Goal: Transaction & Acquisition: Purchase product/service

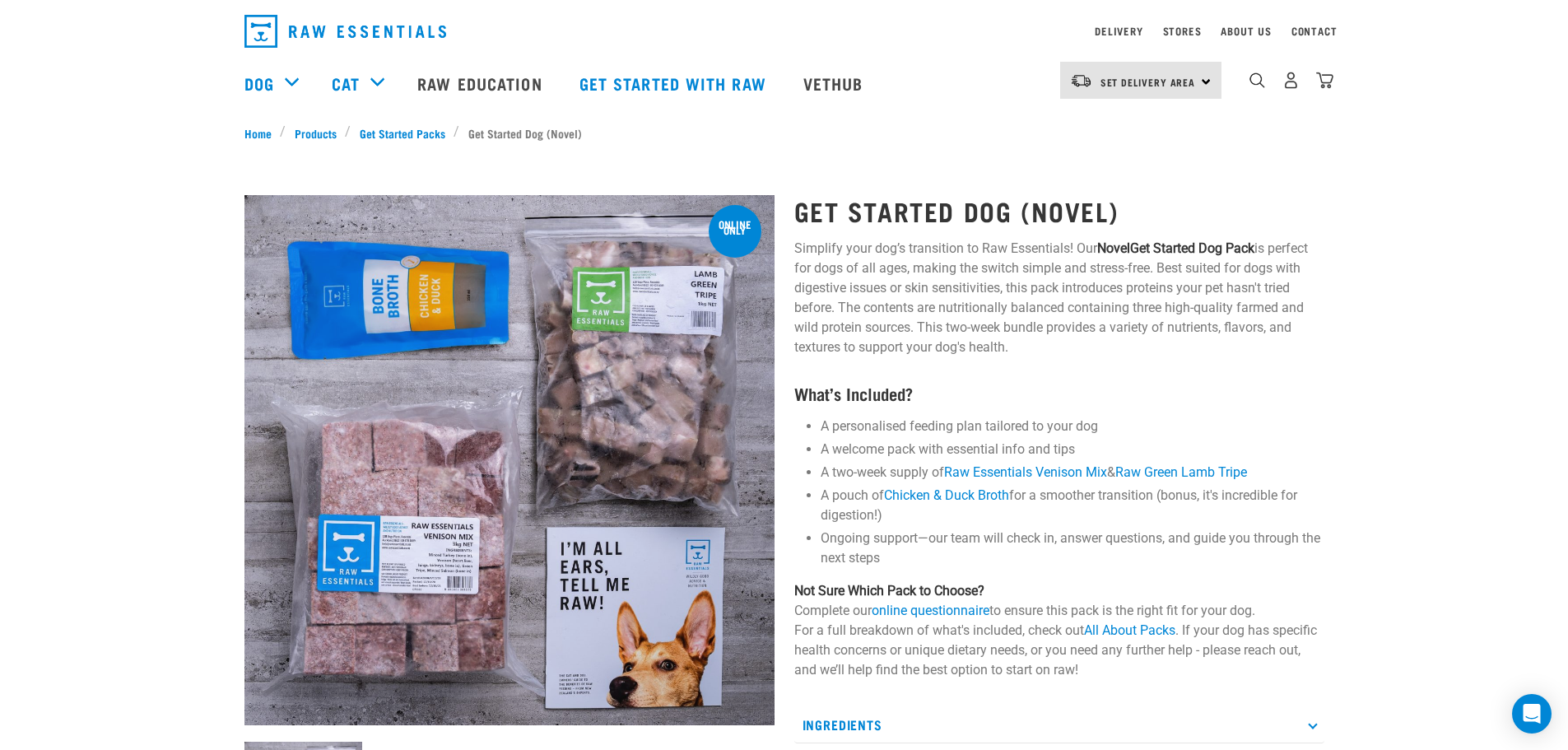
scroll to position [83, 0]
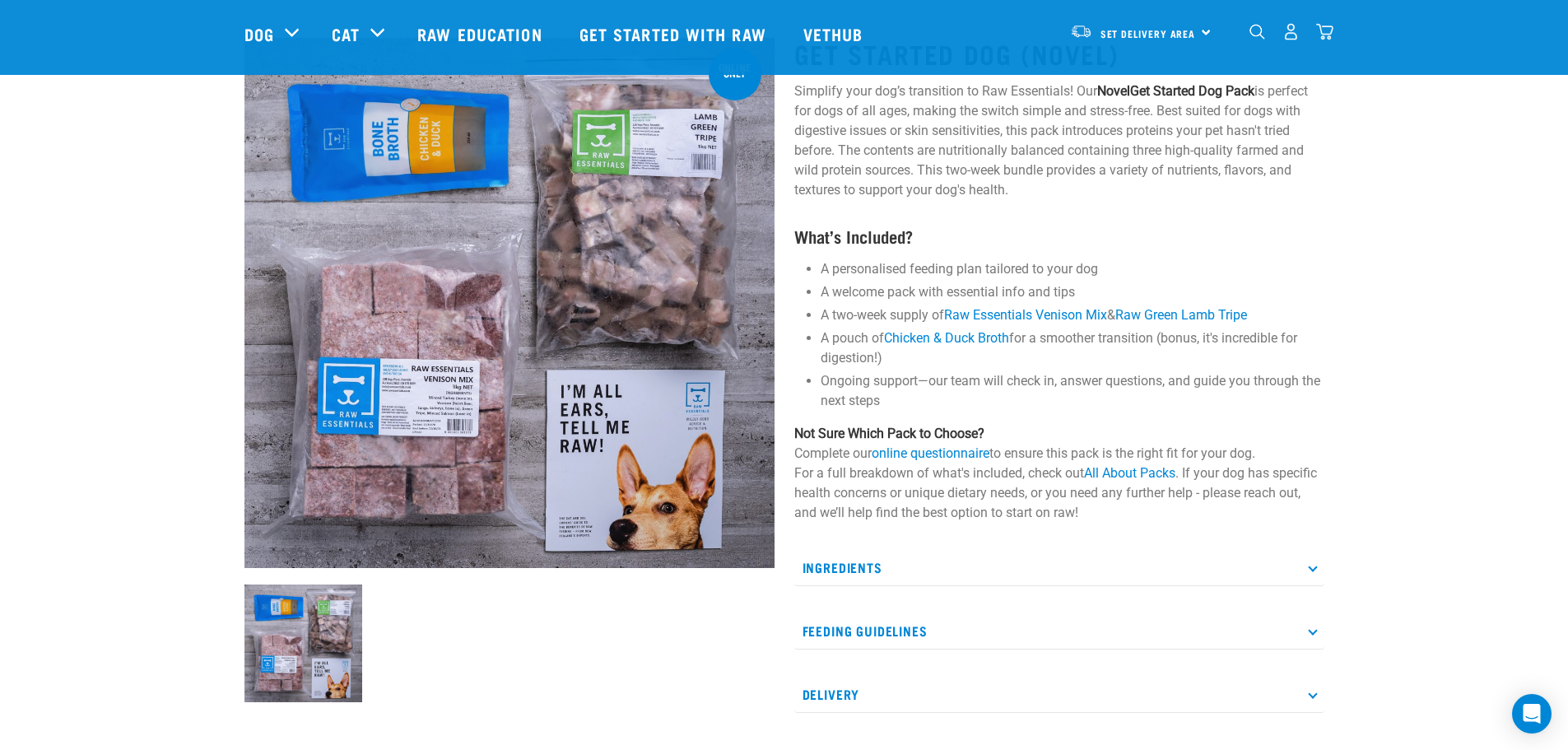
click at [1197, 30] on div "Set Delivery Area North Island South Island" at bounding box center [1141, 31] width 161 height 37
click at [1109, 113] on link "[GEOGRAPHIC_DATA]" at bounding box center [1140, 115] width 158 height 37
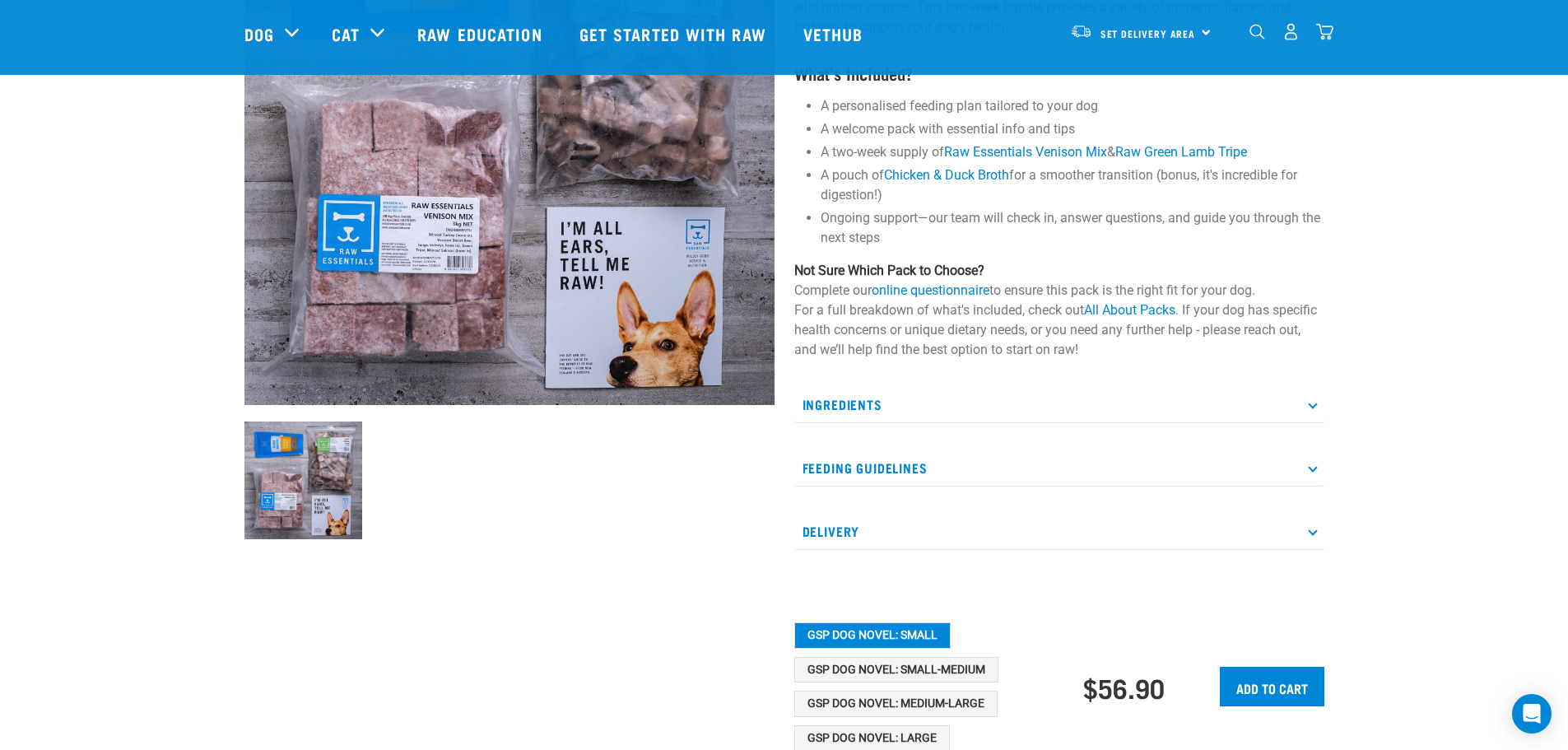
scroll to position [247, 0]
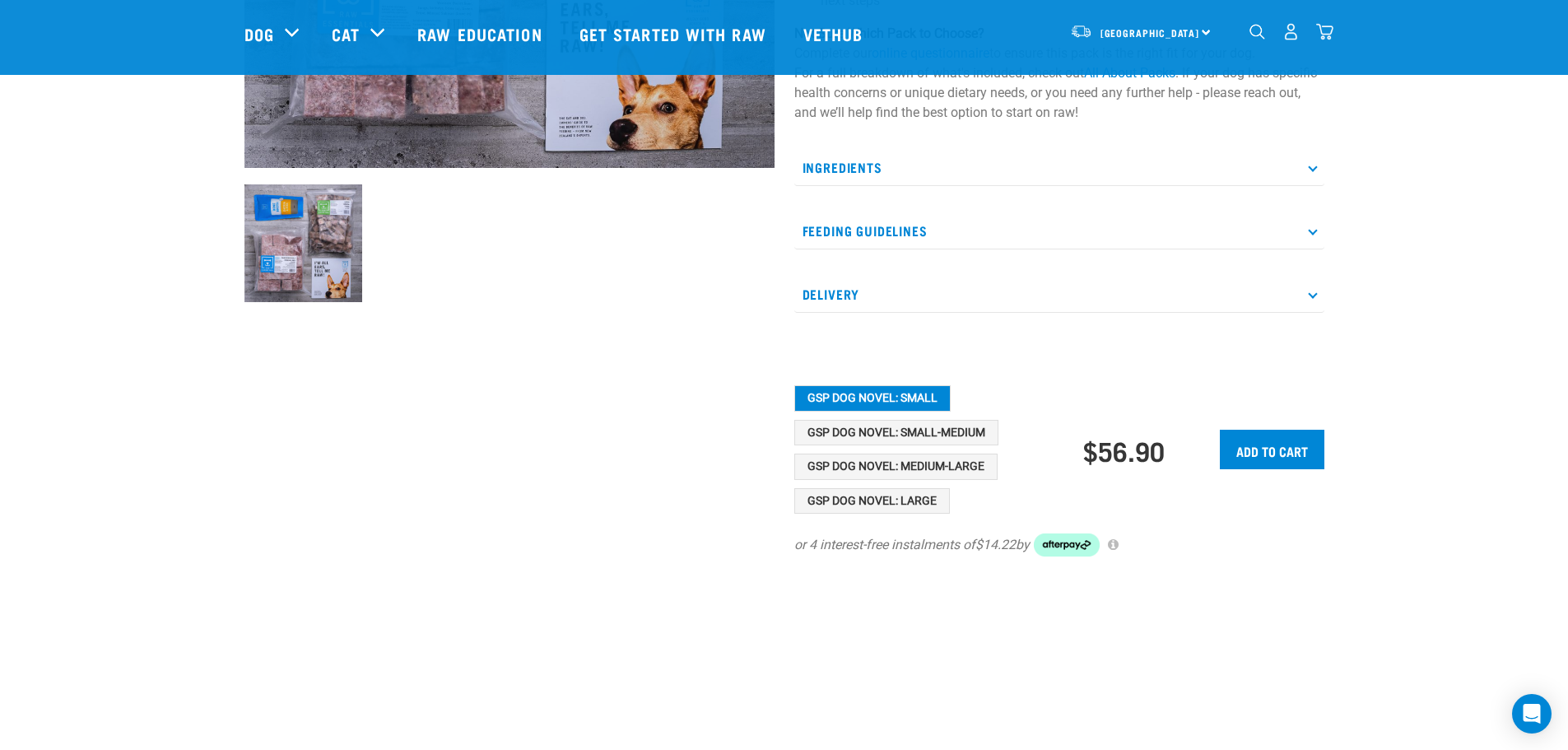
scroll to position [577, 0]
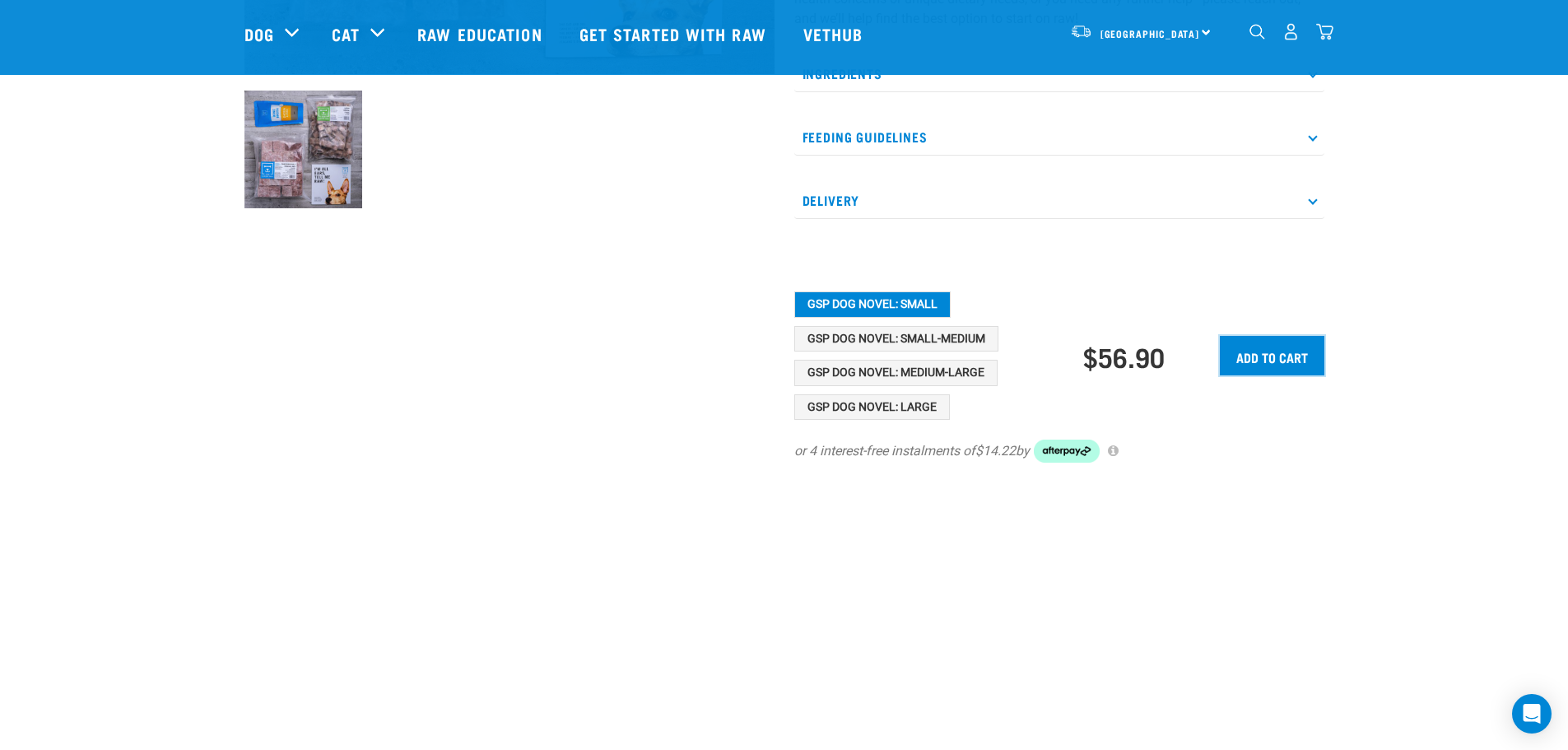
drag, startPoint x: 1276, startPoint y: 359, endPoint x: 1268, endPoint y: 362, distance: 8.5
click at [1275, 358] on input "Add to cart" at bounding box center [1272, 355] width 104 height 39
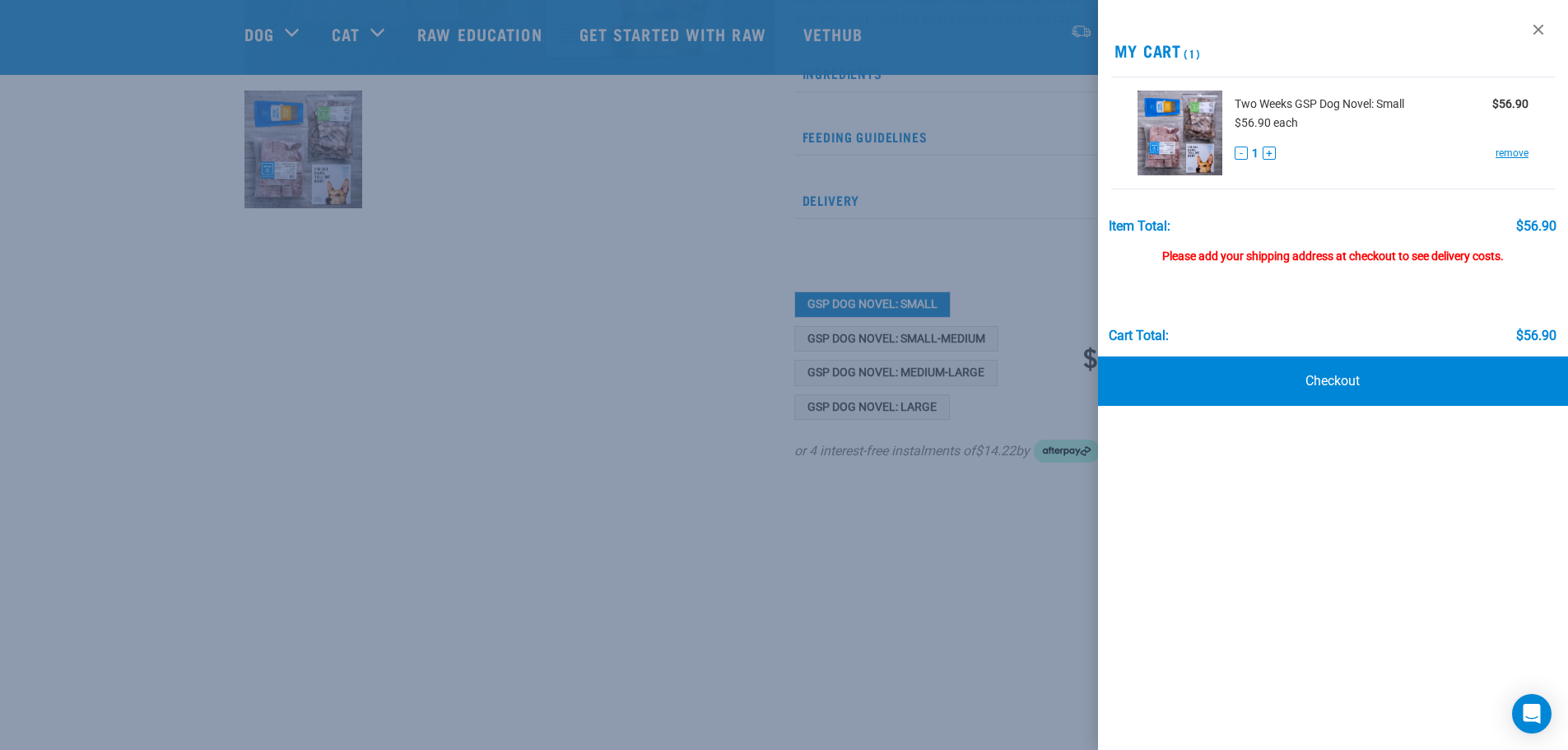
click at [1244, 256] on div "Please add your shipping address at checkout to see delivery costs." at bounding box center [1333, 249] width 448 height 30
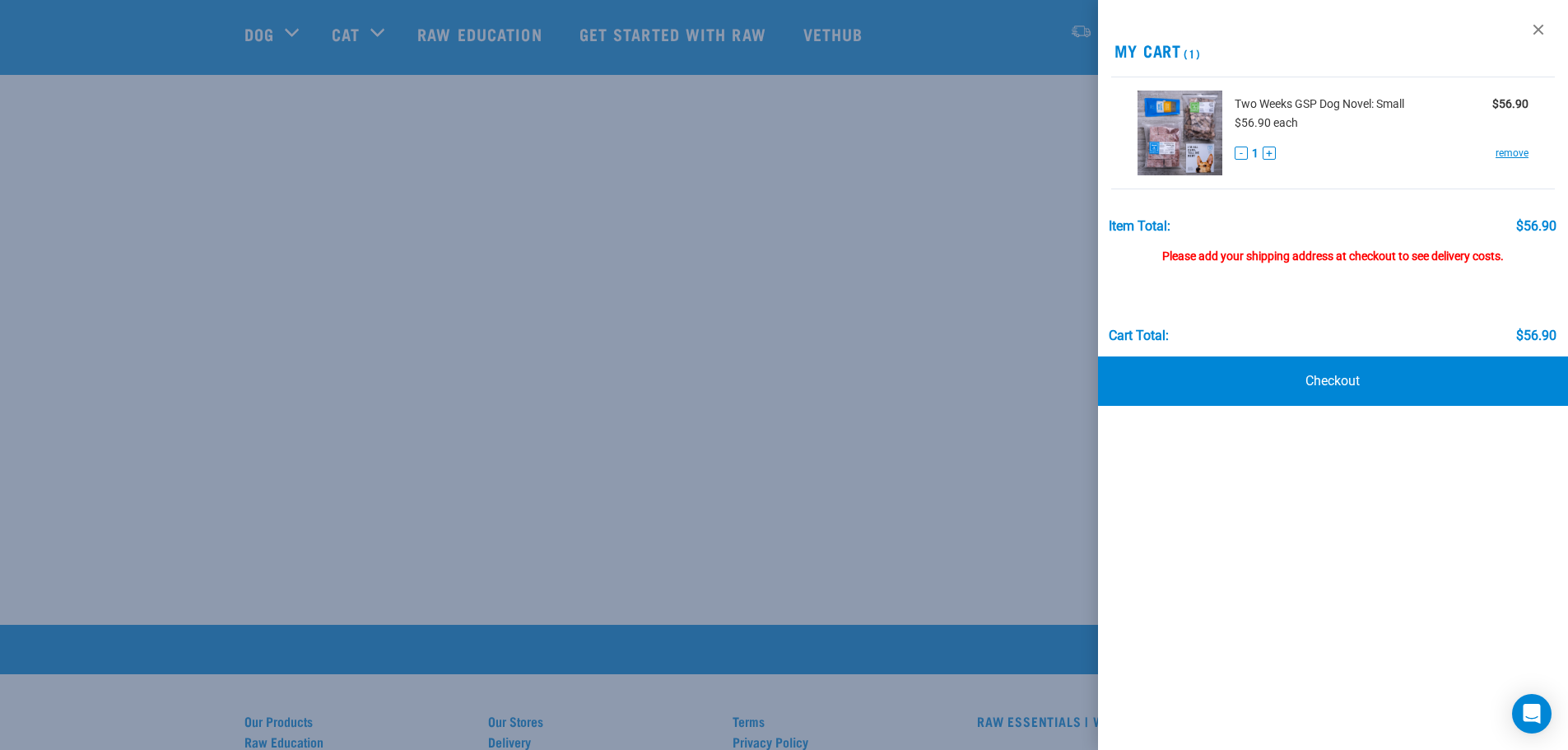
scroll to position [1071, 0]
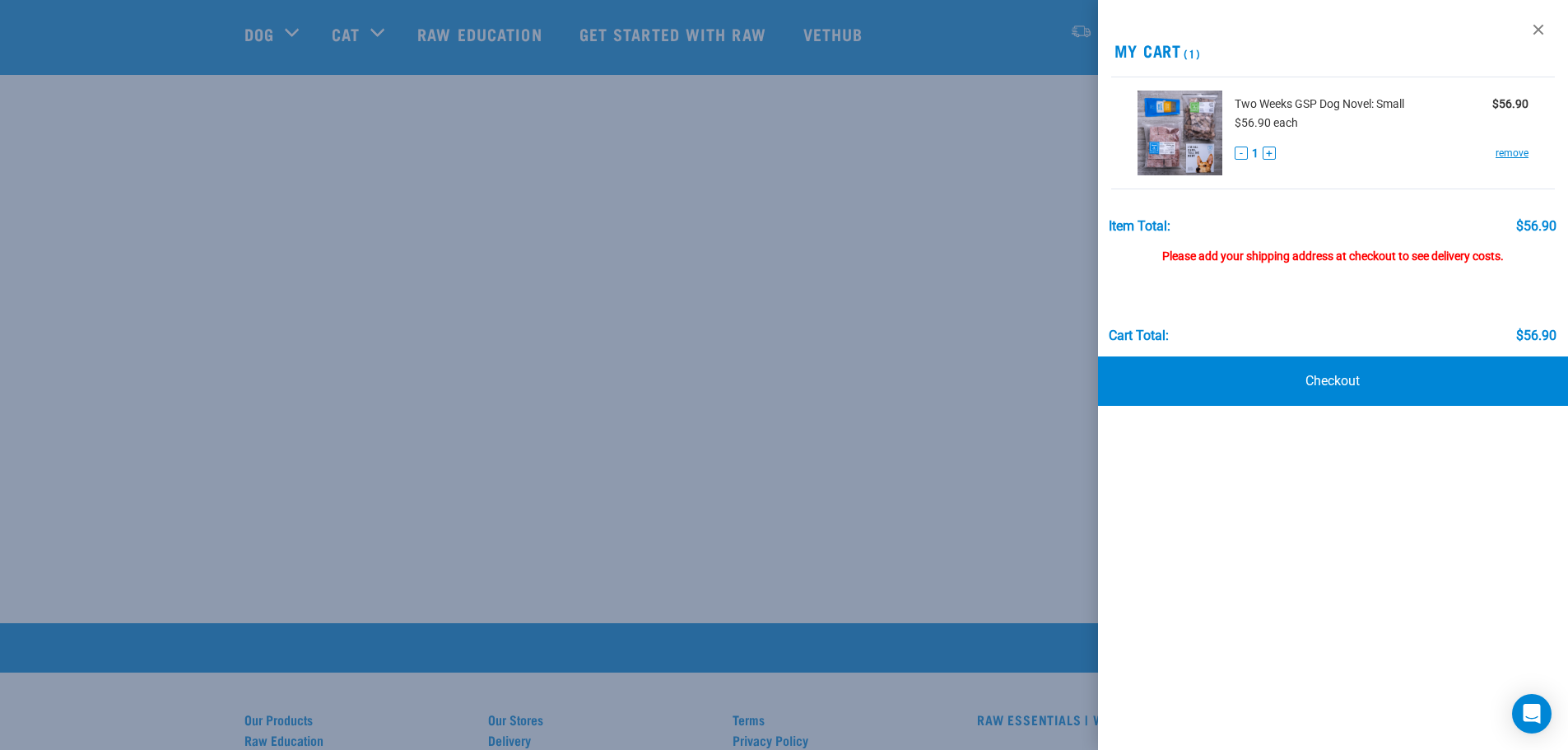
click at [429, 445] on div at bounding box center [784, 375] width 1568 height 750
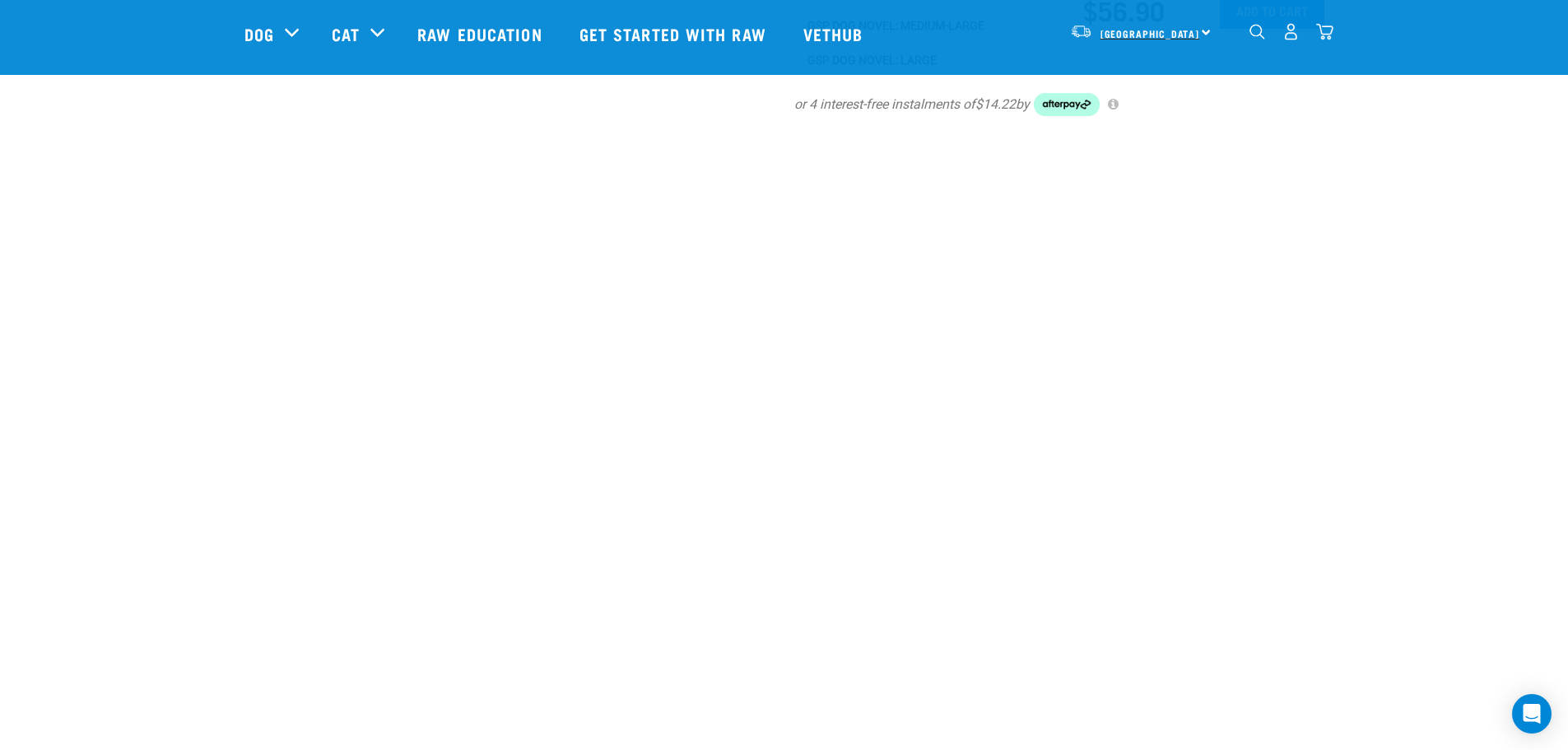
scroll to position [906, 0]
click at [1203, 29] on div "South Island North Island South Island" at bounding box center [1141, 31] width 161 height 37
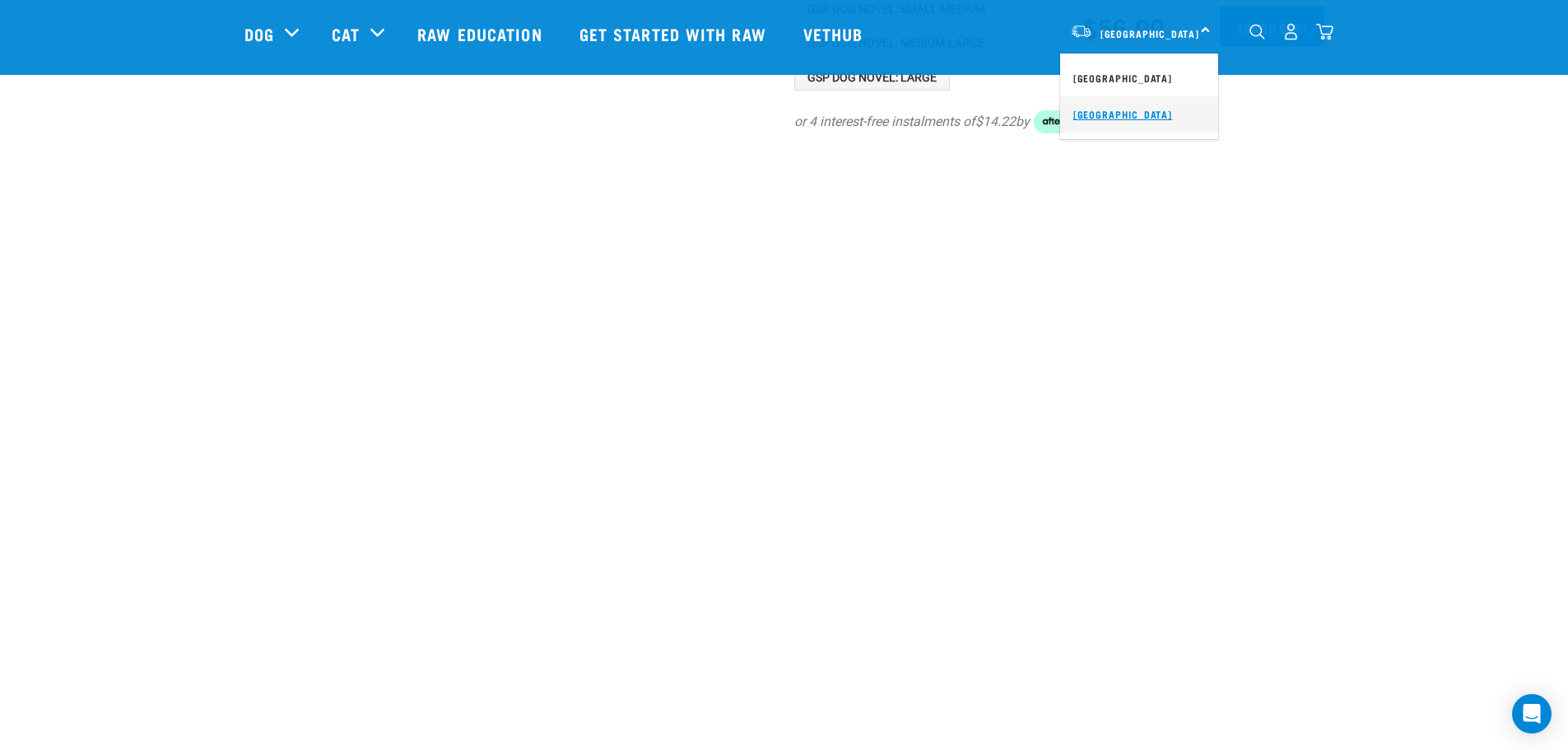
click at [1106, 115] on link "[GEOGRAPHIC_DATA]" at bounding box center [1140, 115] width 158 height 37
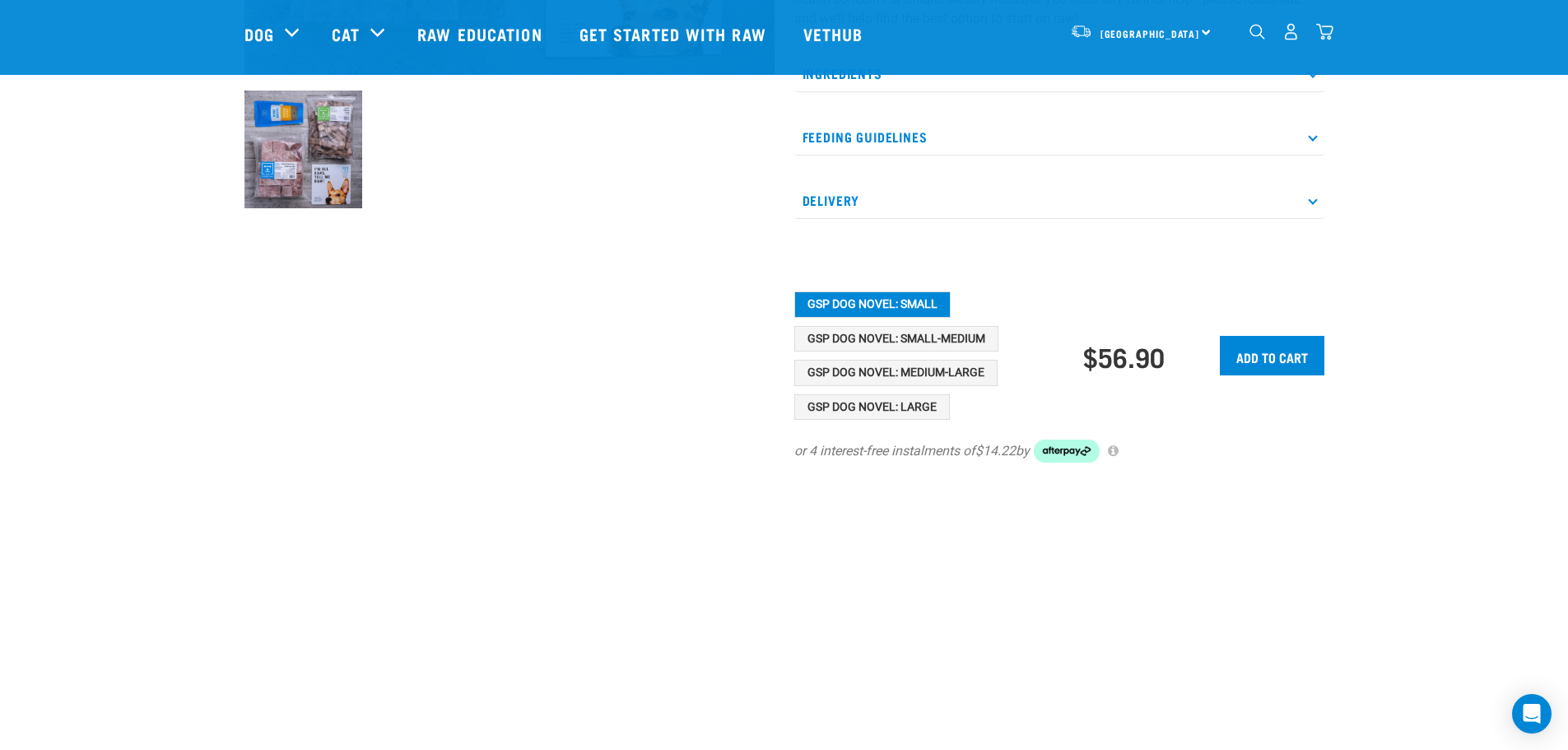
scroll to position [576, 0]
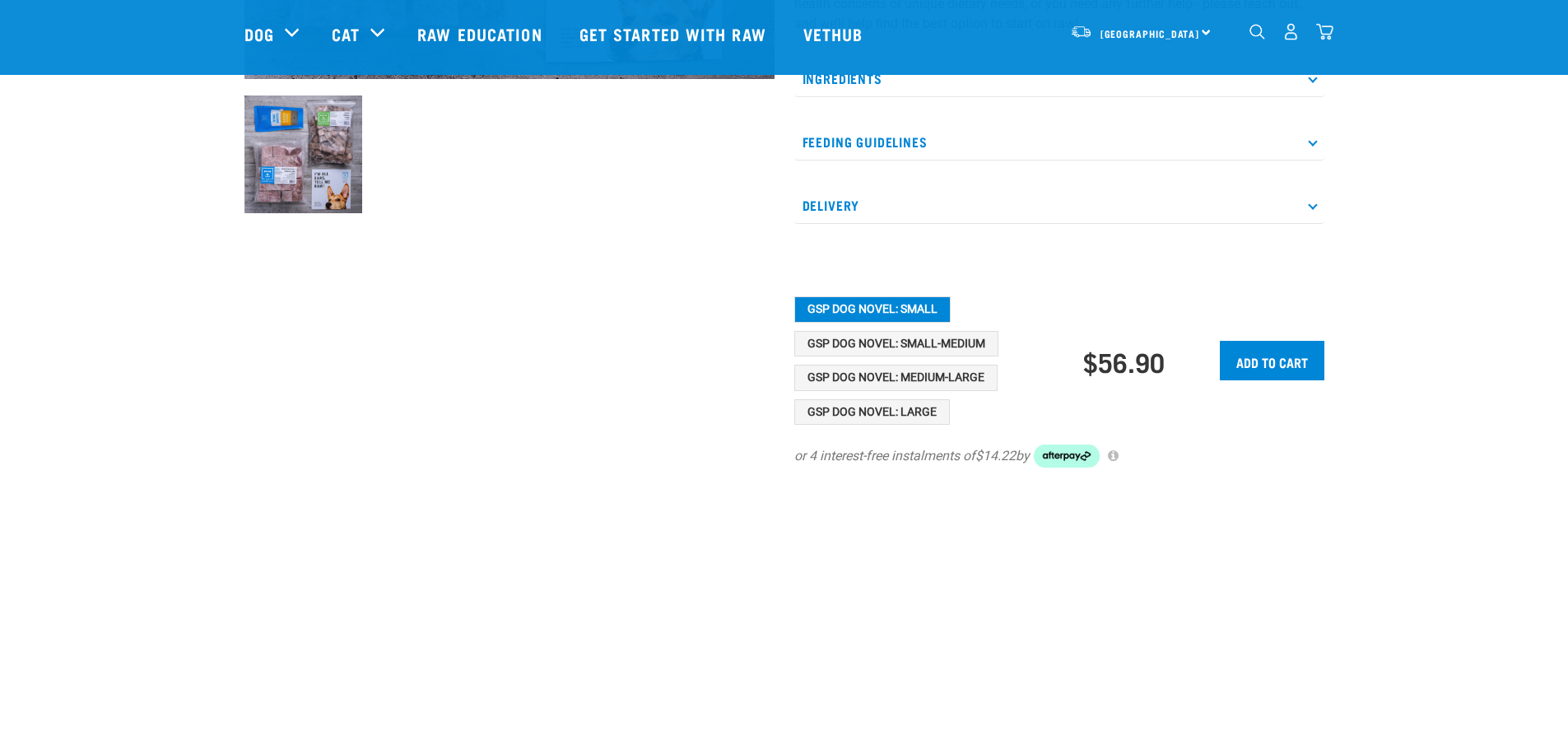
scroll to position [242, 0]
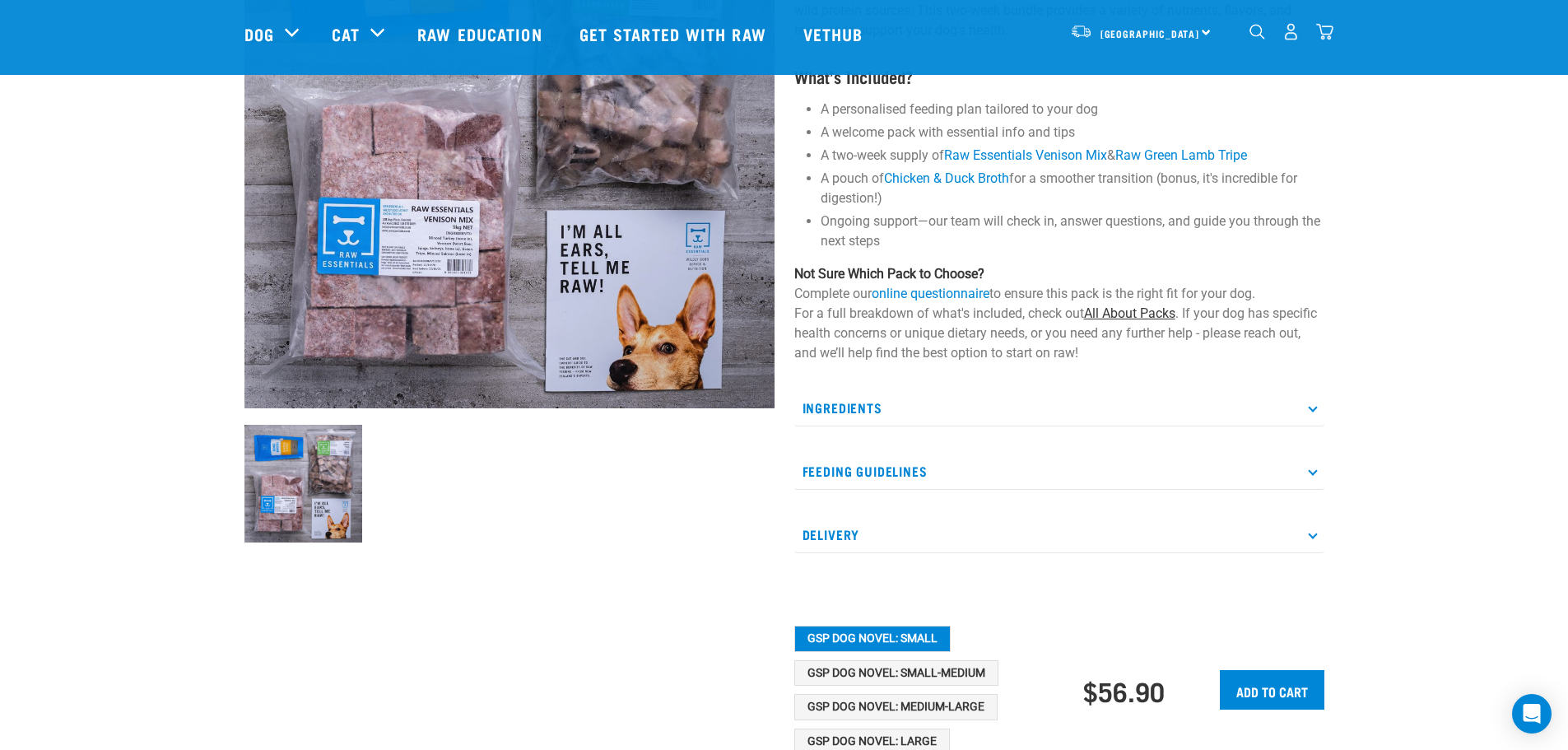
click at [1120, 311] on link "All About Packs" at bounding box center [1129, 314] width 91 height 16
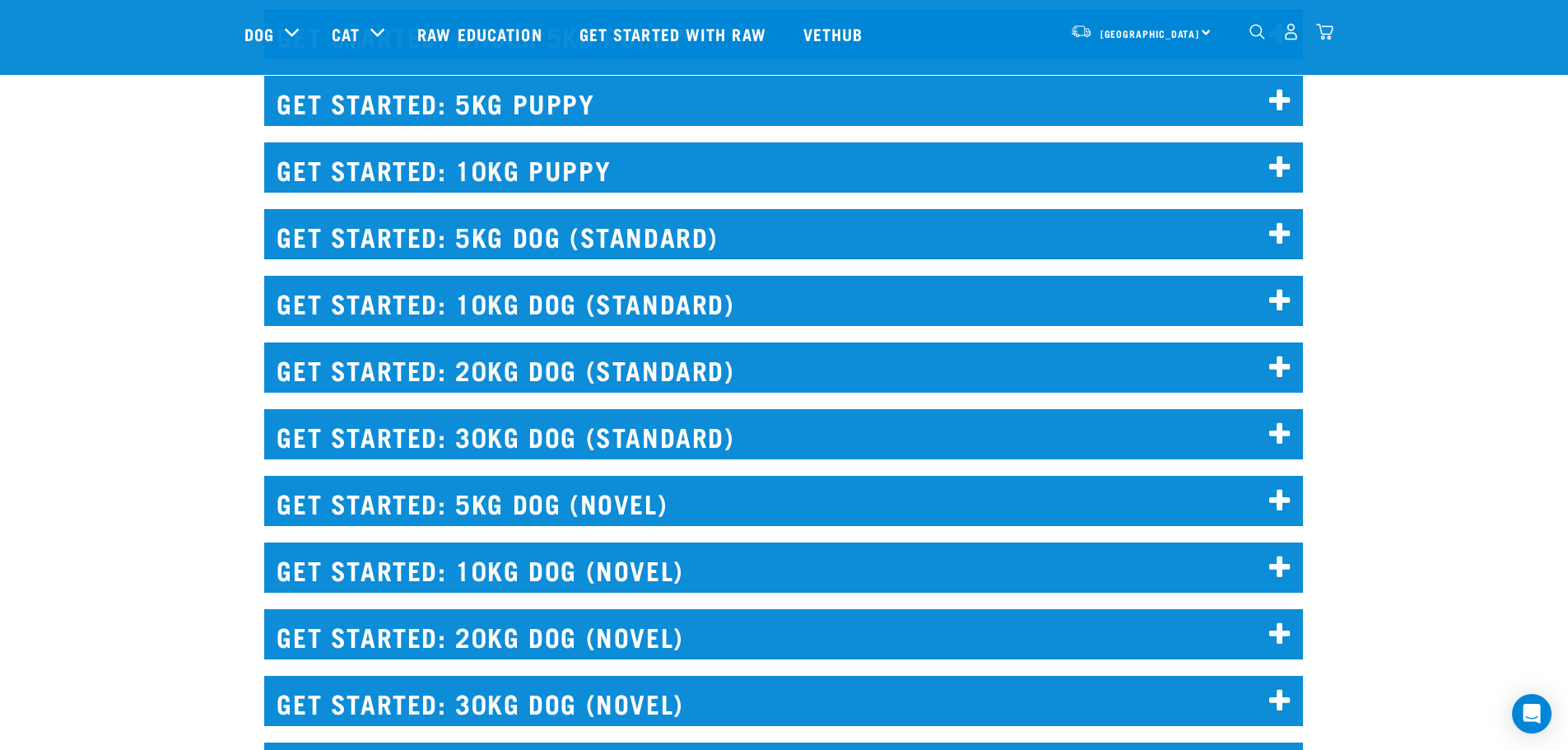
scroll to position [1976, 0]
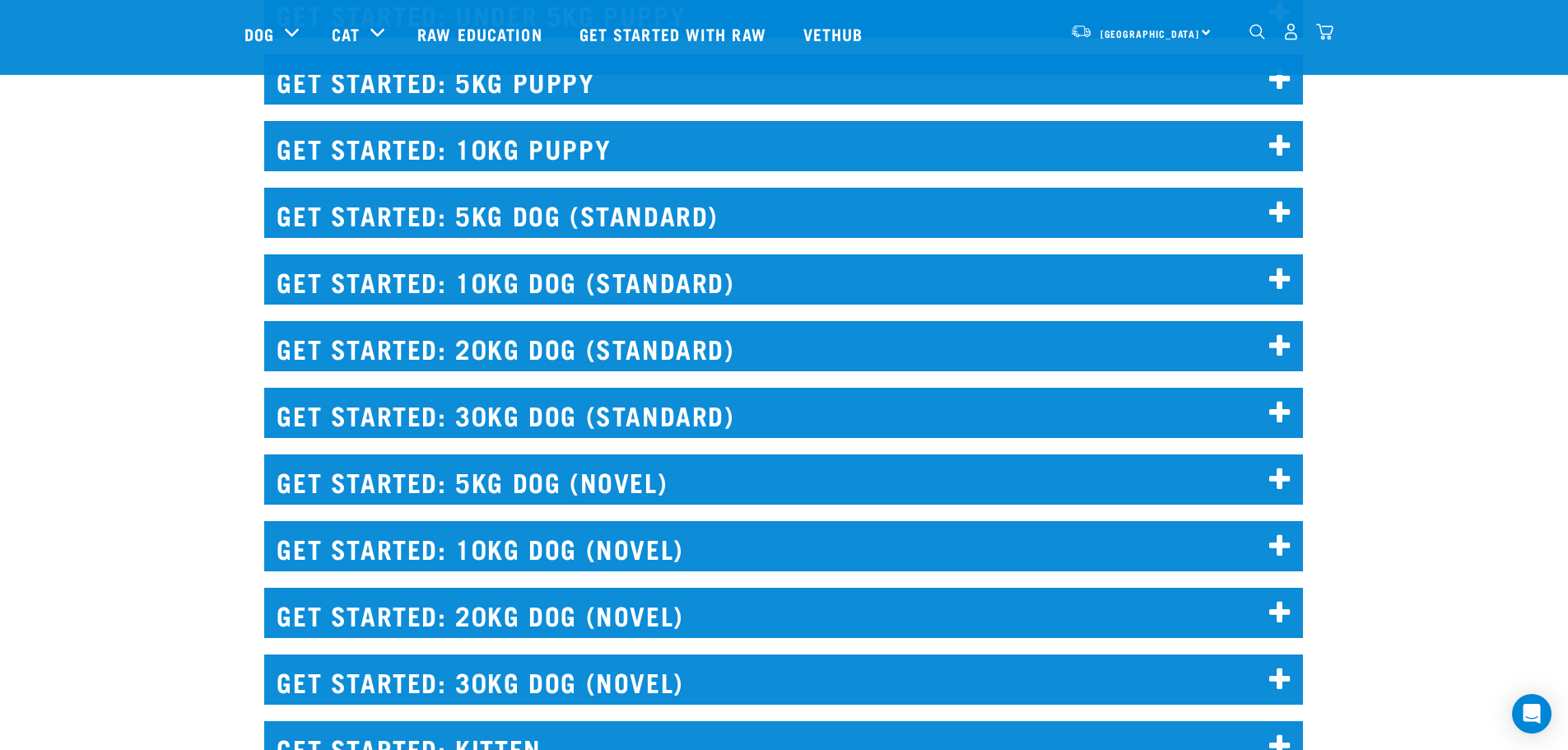
click at [1277, 282] on icon at bounding box center [1281, 280] width 23 height 26
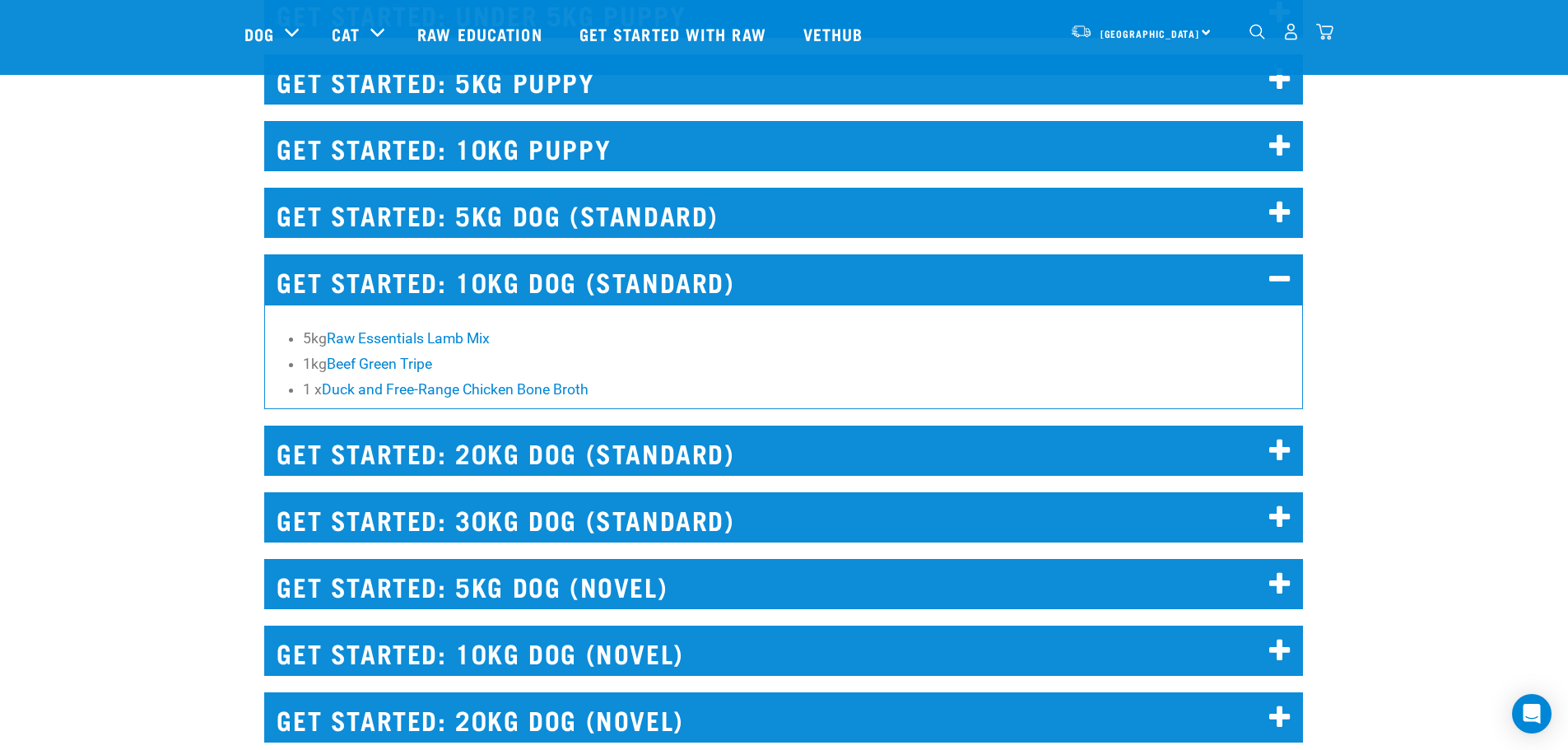
click at [1285, 451] on icon at bounding box center [1281, 451] width 23 height 26
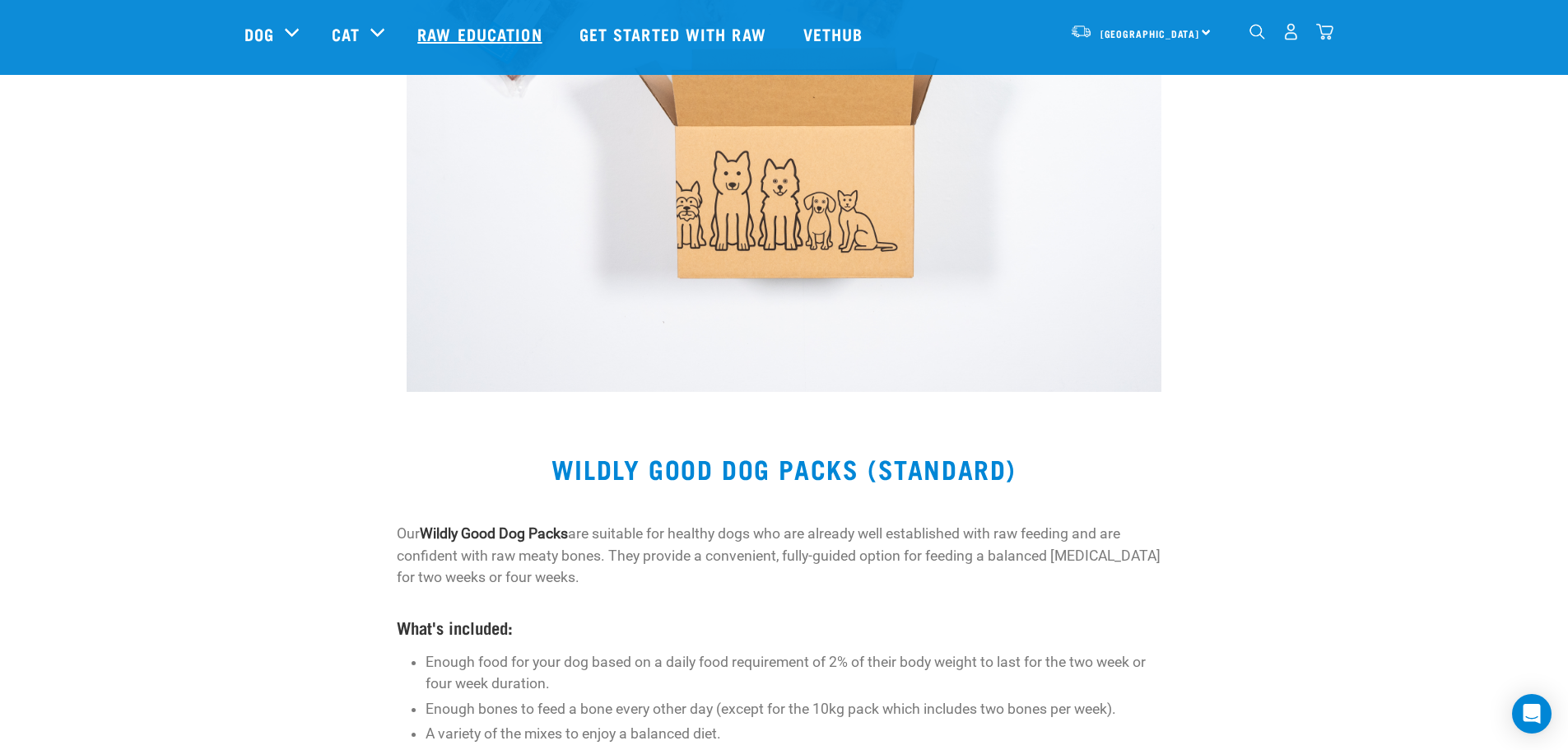
scroll to position [3459, 0]
